Goal: Task Accomplishment & Management: Manage account settings

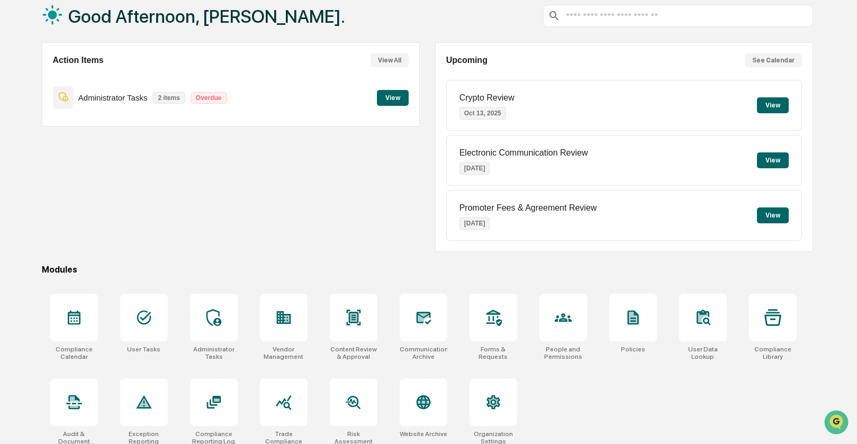
scroll to position [70, 0]
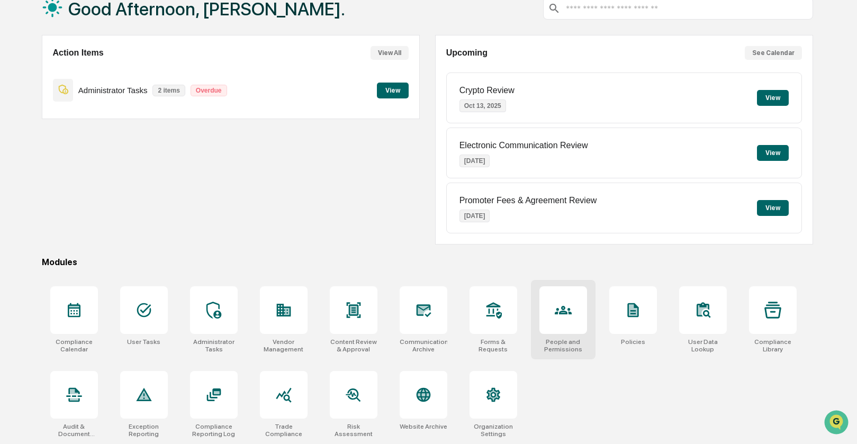
click at [552, 310] on div at bounding box center [563, 310] width 48 height 48
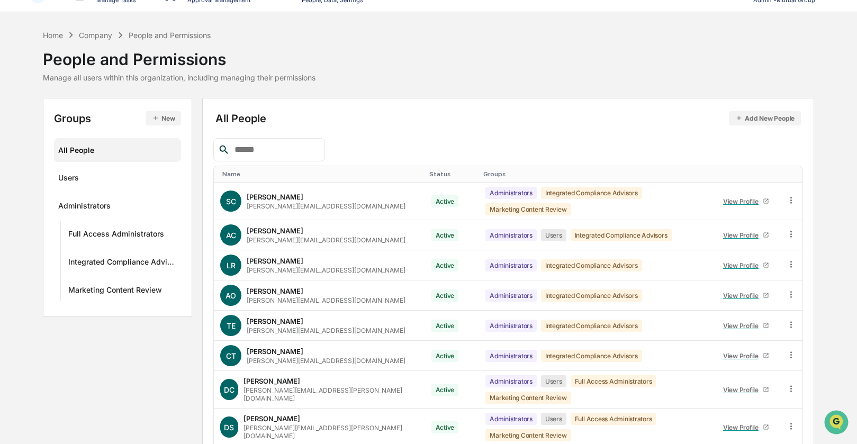
scroll to position [90, 0]
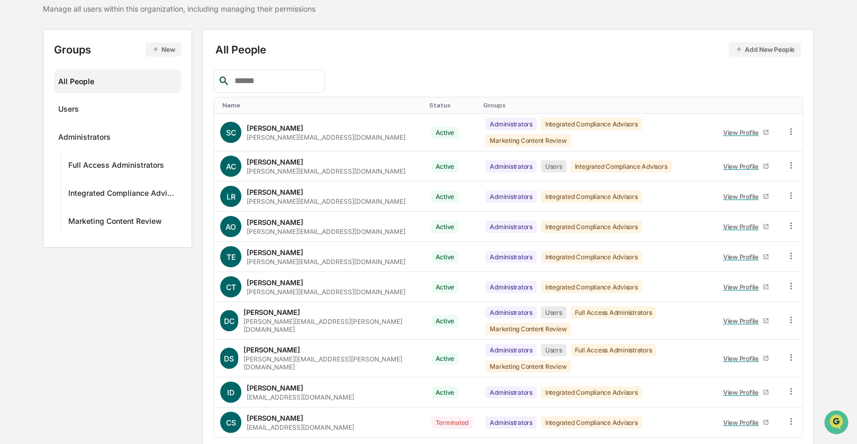
click at [757, 47] on button "Add New People" at bounding box center [765, 49] width 72 height 14
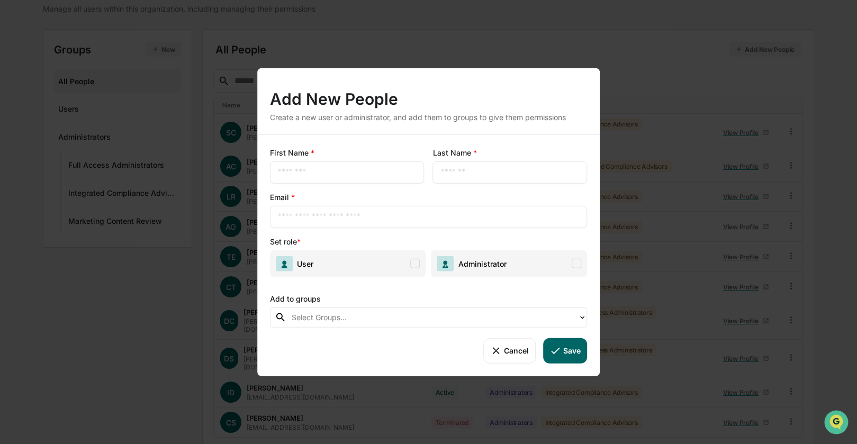
click at [351, 177] on input "text" at bounding box center [347, 172] width 139 height 11
type input "******"
click at [491, 177] on div "​" at bounding box center [510, 172] width 154 height 22
click at [519, 165] on div "​" at bounding box center [510, 172] width 154 height 22
click at [506, 169] on input "text" at bounding box center [510, 172] width 139 height 11
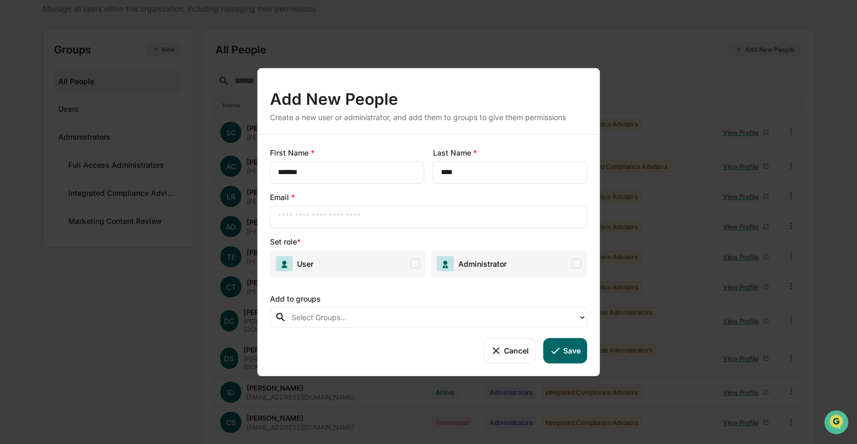
type input "****"
click at [338, 220] on input "text" at bounding box center [429, 216] width 302 height 11
type input "**********"
click at [578, 263] on span at bounding box center [576, 264] width 10 height 10
click at [498, 299] on div "Add to groups" at bounding box center [428, 296] width 317 height 22
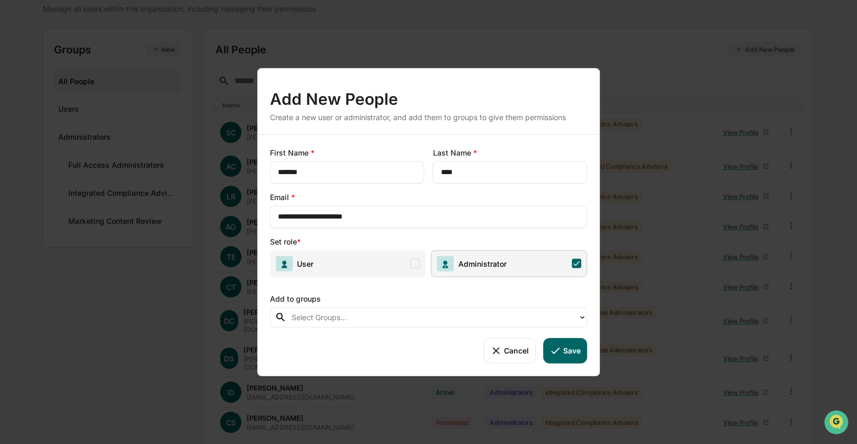
click at [580, 316] on icon at bounding box center [582, 317] width 4 height 3
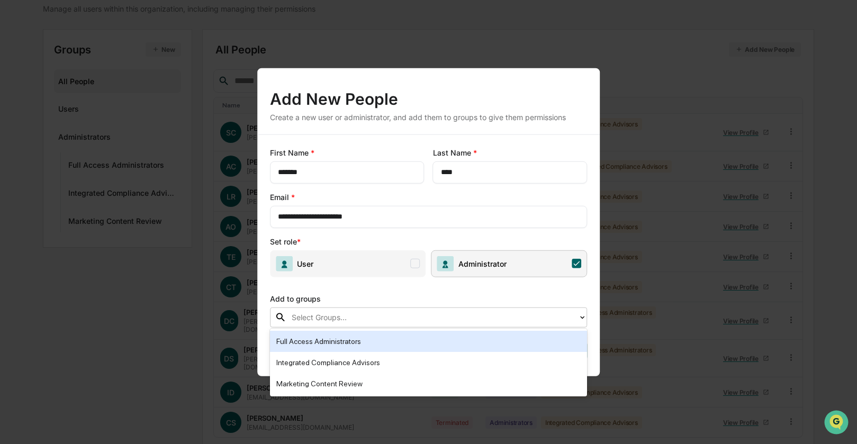
click at [317, 342] on div "Full Access Administrators" at bounding box center [428, 341] width 305 height 13
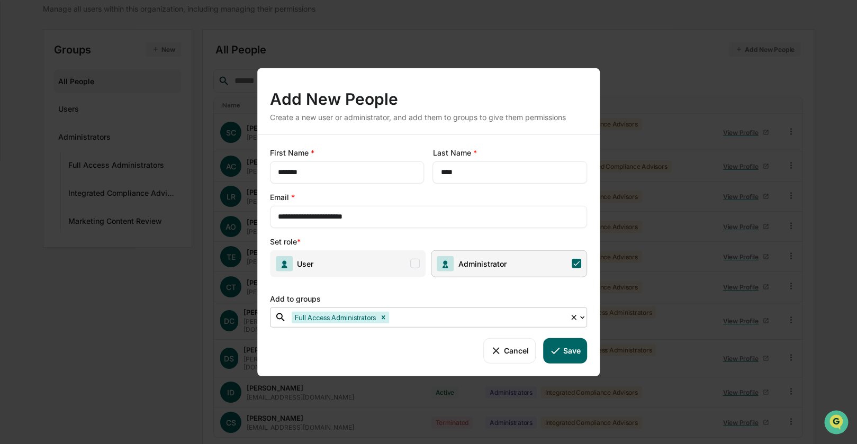
click at [569, 352] on button "Save" at bounding box center [565, 350] width 44 height 25
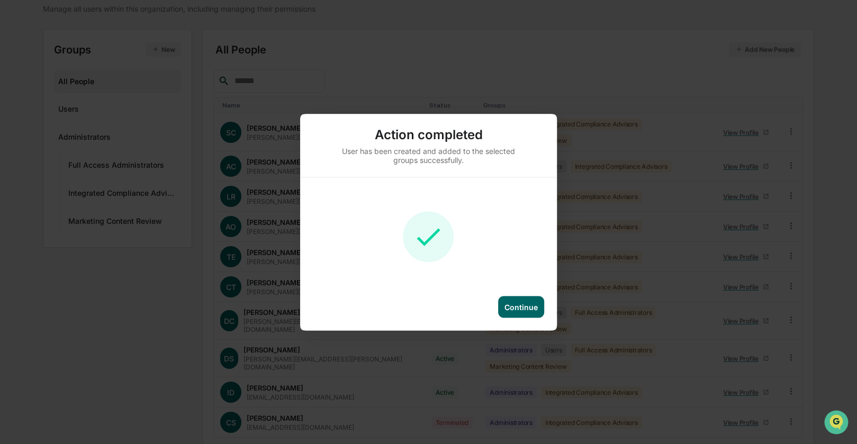
click at [516, 311] on div "Continue" at bounding box center [521, 307] width 46 height 22
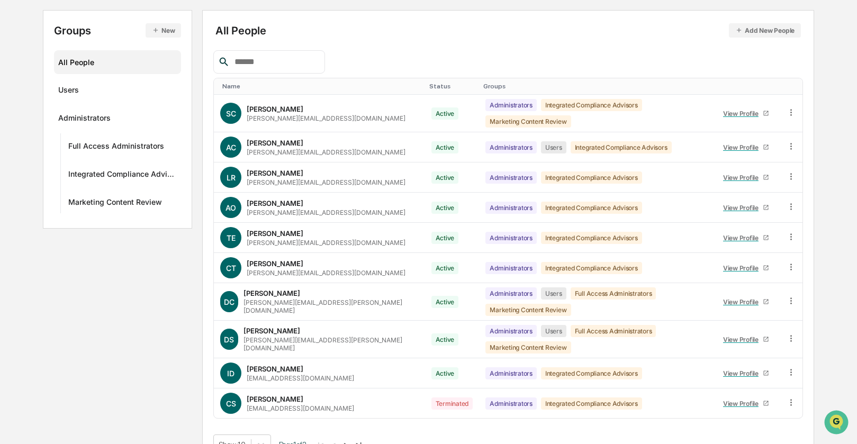
scroll to position [108, 0]
